Goal: Task Accomplishment & Management: Use online tool/utility

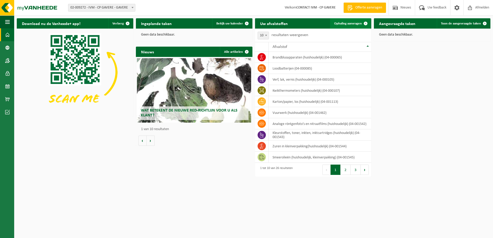
click at [349, 25] on span "Ophaling aanvragen" at bounding box center [348, 23] width 28 height 3
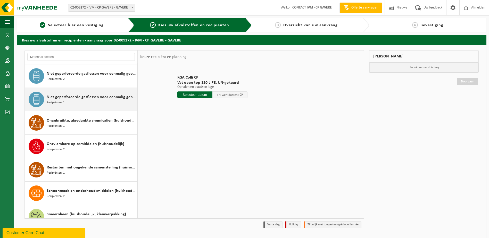
scroll to position [335, 0]
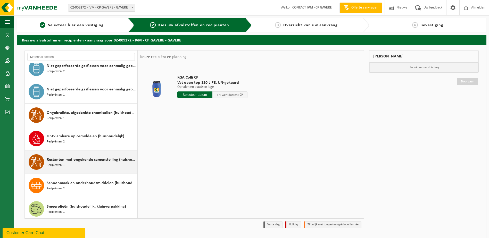
click at [85, 162] on span "Restanten met ongekende samenstelling (huishoudelijk)" at bounding box center [91, 160] width 89 height 6
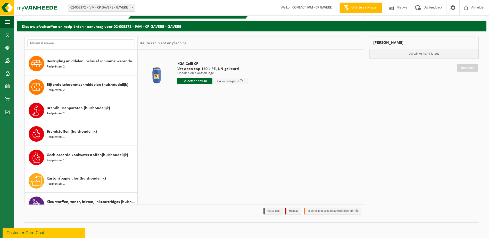
scroll to position [42, 0]
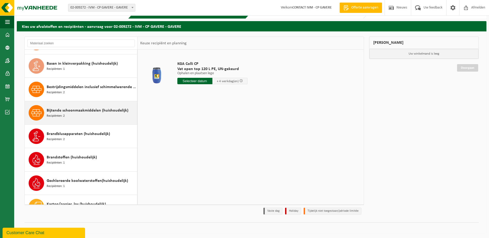
click at [103, 114] on div "Bijtende schoonmaakmiddelen (huishoudelijk) Recipiënten: 2" at bounding box center [91, 112] width 89 height 15
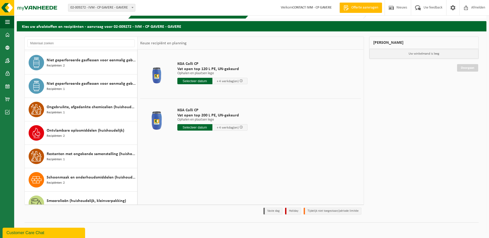
scroll to position [335, 0]
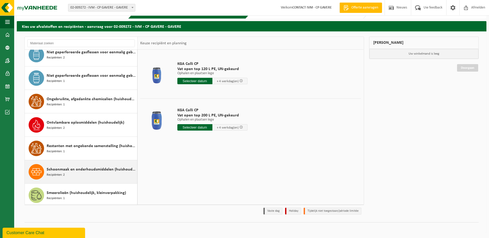
click at [109, 174] on div "Schoonmaak en onderhoudsmiddelen (huishoudelijk) Recipiënten: 2" at bounding box center [91, 171] width 89 height 15
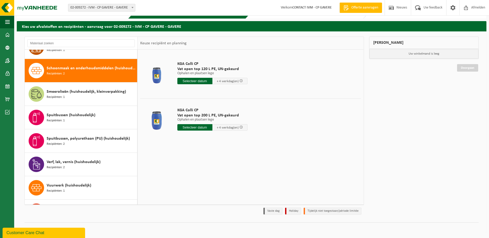
scroll to position [446, 0]
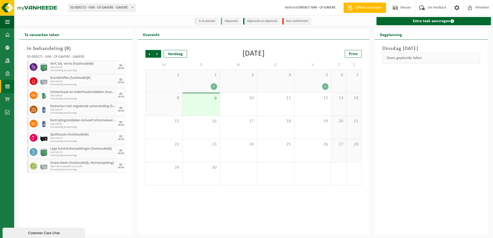
click at [75, 95] on span "KGA Colli CP" at bounding box center [83, 95] width 66 height 3
click at [92, 94] on span "Schoonmaak en onderhoudsmiddelen (huishoudelijk)" at bounding box center [83, 92] width 66 height 4
